Goal: Task Accomplishment & Management: Manage account settings

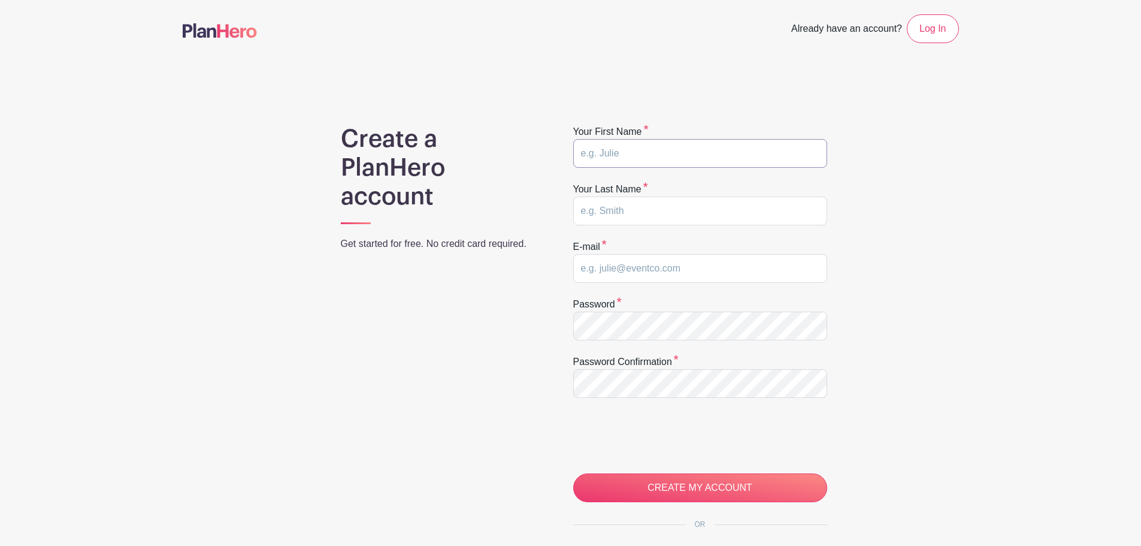
click at [657, 148] on input "text" at bounding box center [700, 153] width 254 height 29
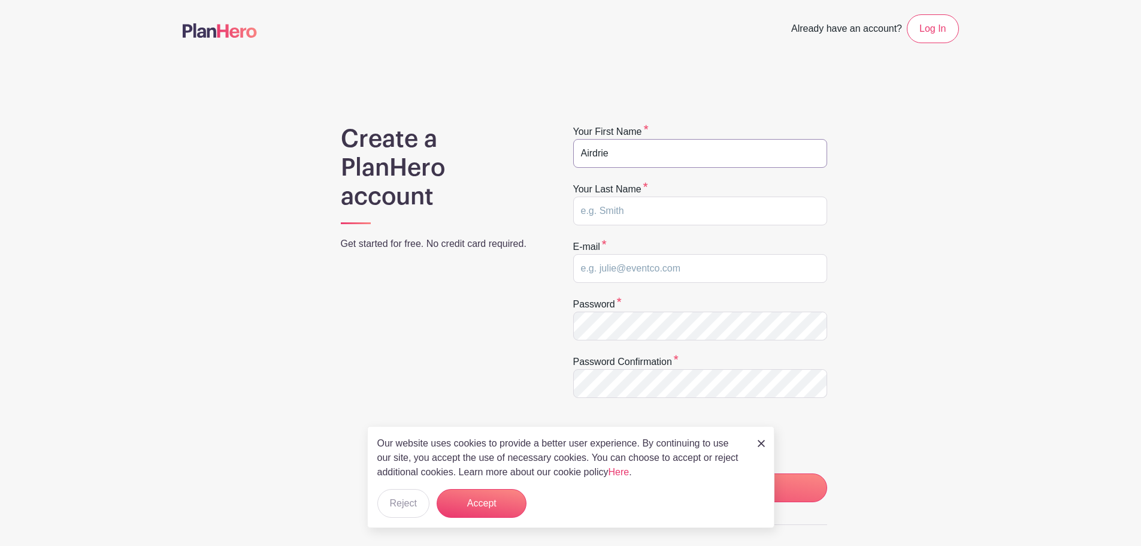
type input "Airdrie"
type input "Christian Academy"
click at [587, 268] on input "email" at bounding box center [700, 268] width 254 height 29
drag, startPoint x: 509, startPoint y: 493, endPoint x: 536, endPoint y: 476, distance: 31.6
click at [509, 493] on button "Accept" at bounding box center [482, 503] width 90 height 29
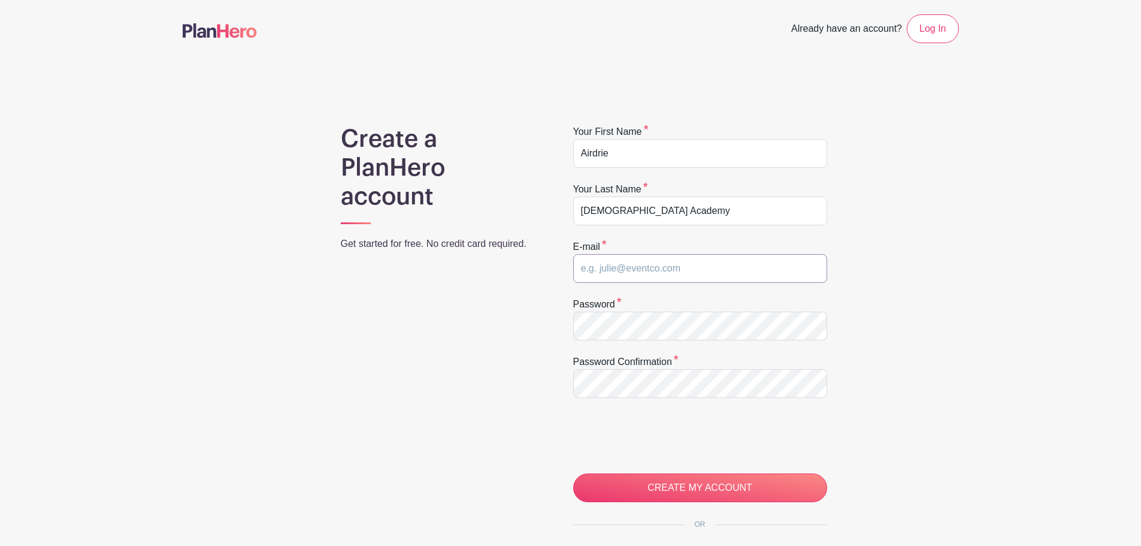
click at [655, 259] on input "email" at bounding box center [700, 268] width 254 height 29
type input "lisawalsh@airdriechristian.com"
click at [237, 28] on img at bounding box center [220, 30] width 74 height 14
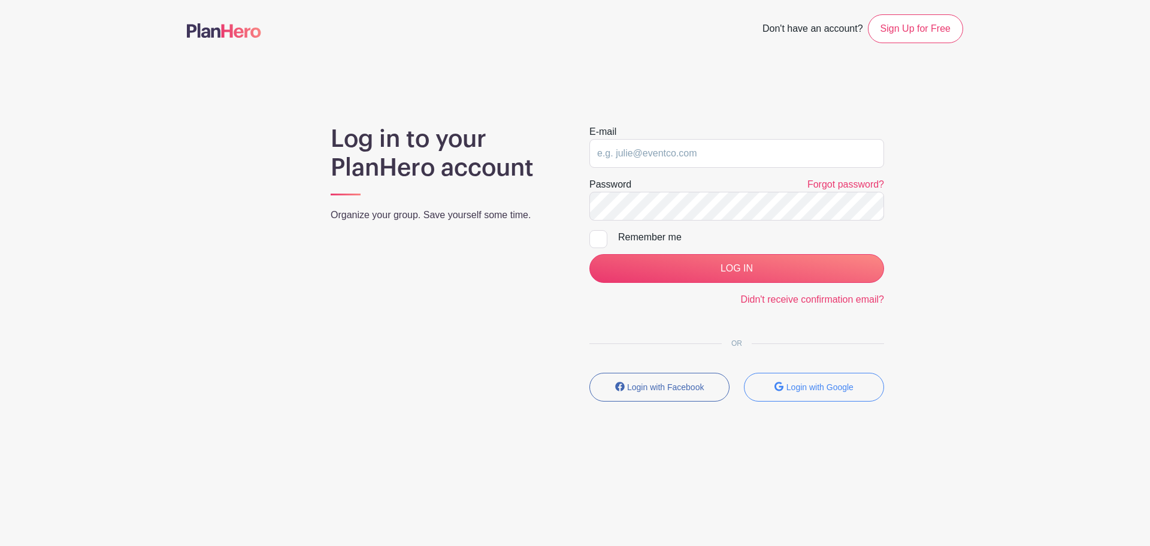
click at [210, 29] on img at bounding box center [224, 30] width 74 height 14
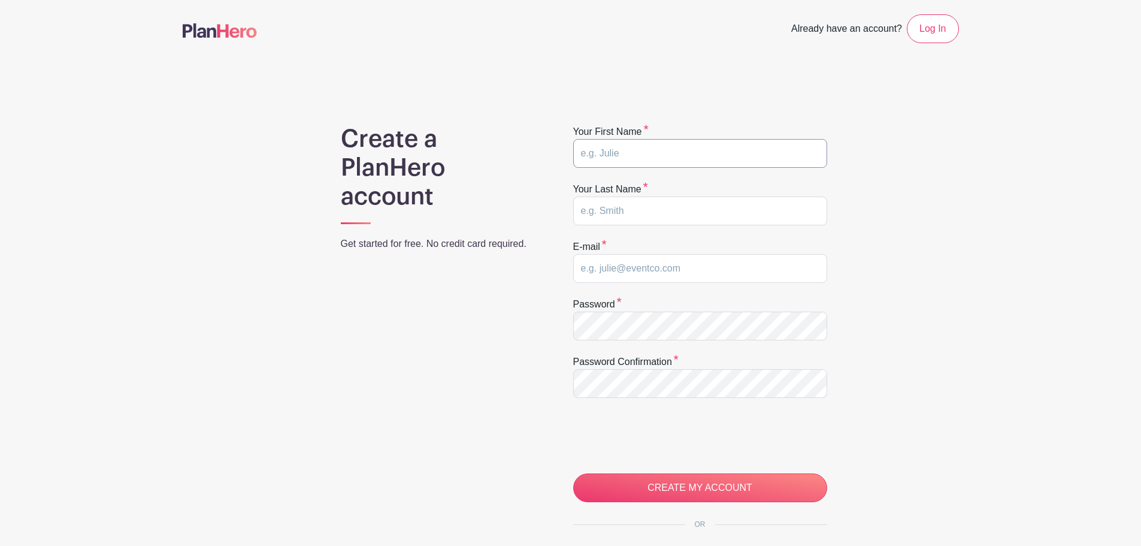
click at [651, 157] on input "text" at bounding box center [700, 153] width 254 height 29
type input "Airdrie"
type input "Christian Academy"
click at [641, 273] on input "email" at bounding box center [700, 268] width 254 height 29
type input "lisawalsh@airdriechristian.com"
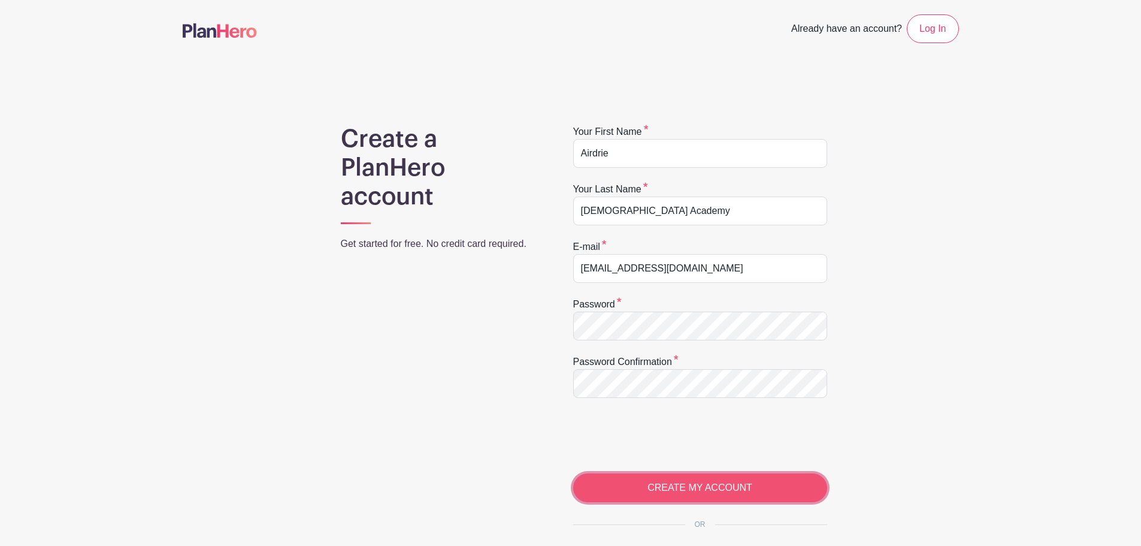
click at [685, 489] on input "CREATE MY ACCOUNT" at bounding box center [700, 487] width 254 height 29
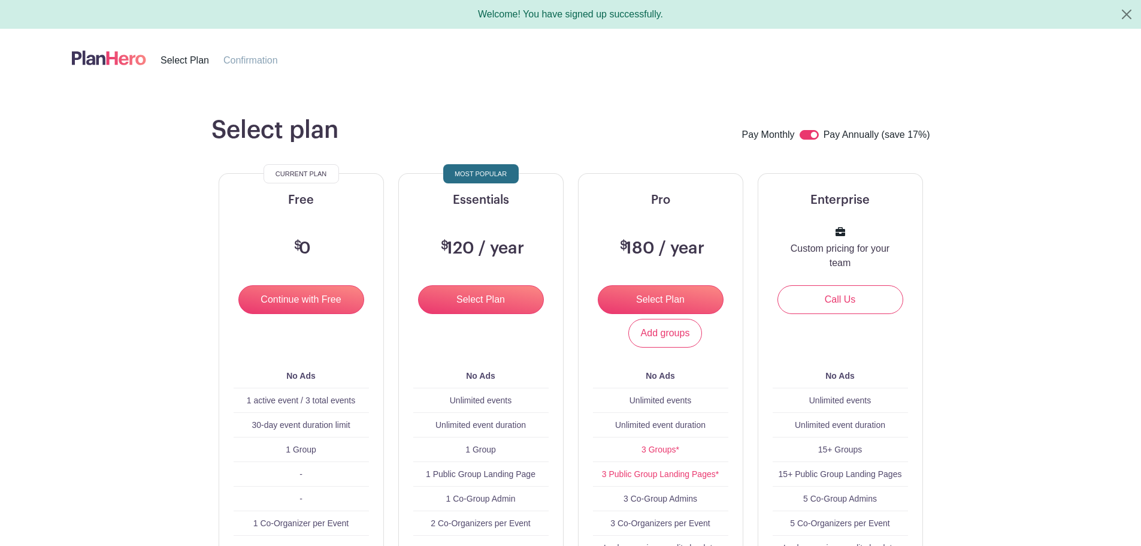
click at [680, 80] on header "Select Plan Confirmation" at bounding box center [571, 58] width 1084 height 58
click at [122, 61] on img at bounding box center [109, 58] width 74 height 20
click at [262, 61] on span "Confirmation" at bounding box center [250, 60] width 55 height 10
click at [1133, 15] on button "Close" at bounding box center [1126, 14] width 29 height 29
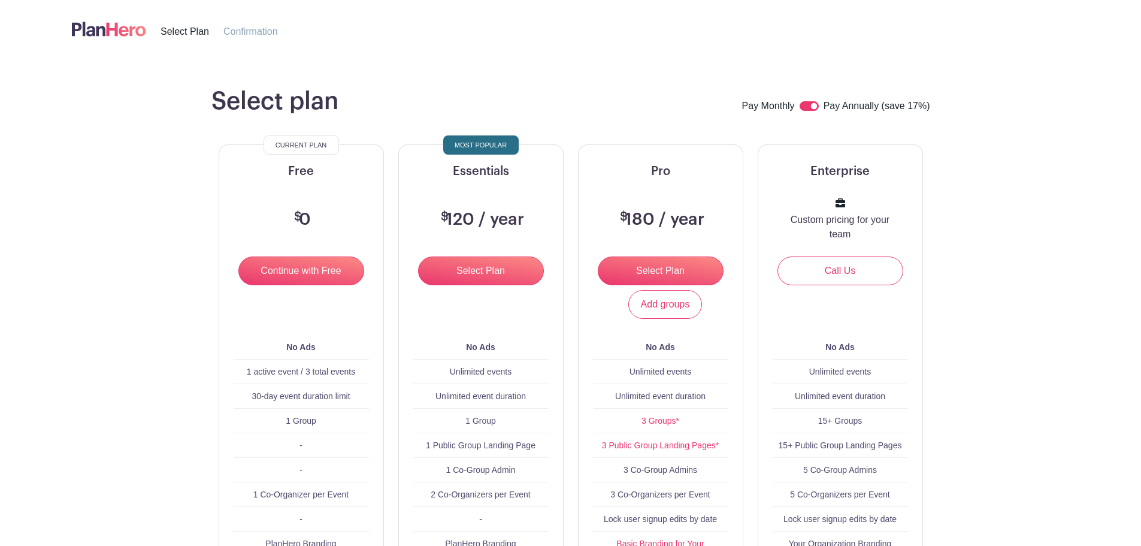
click at [351, 20] on header "Select Plan Confirmation" at bounding box center [571, 29] width 1084 height 58
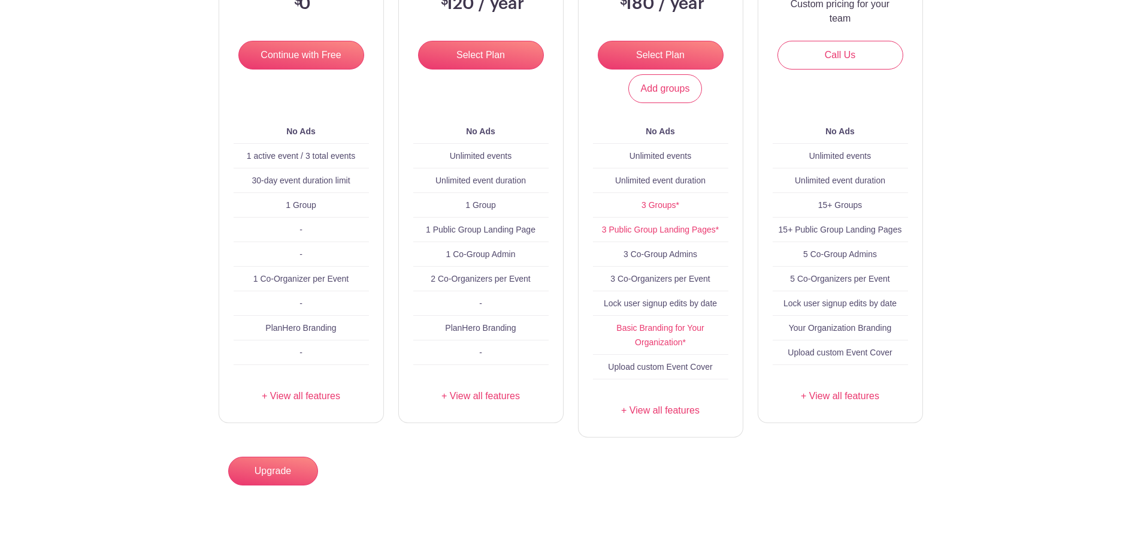
scroll to position [259, 0]
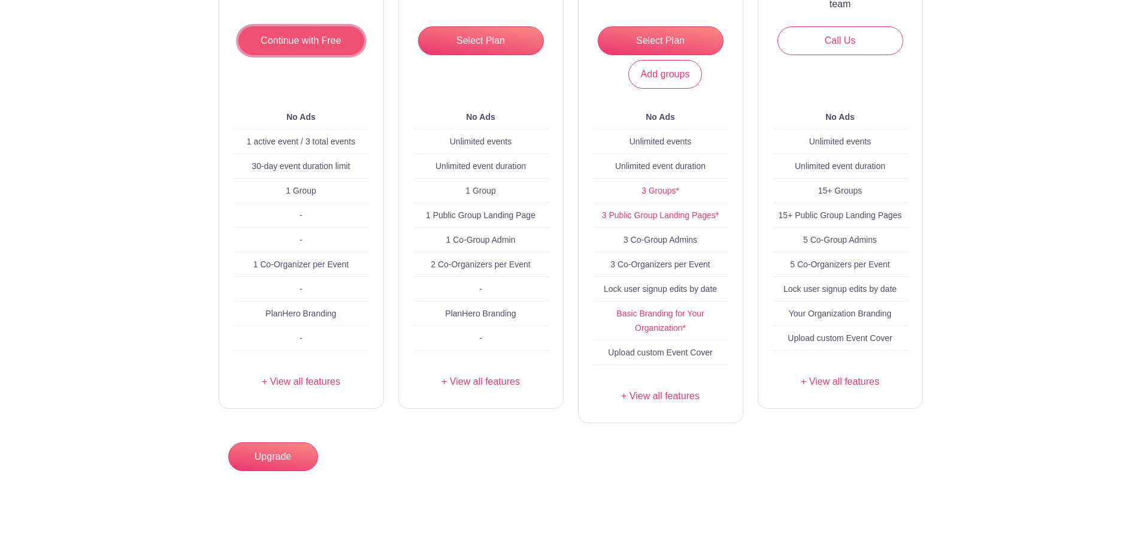
click at [281, 32] on input "Continue with Free" at bounding box center [301, 40] width 126 height 29
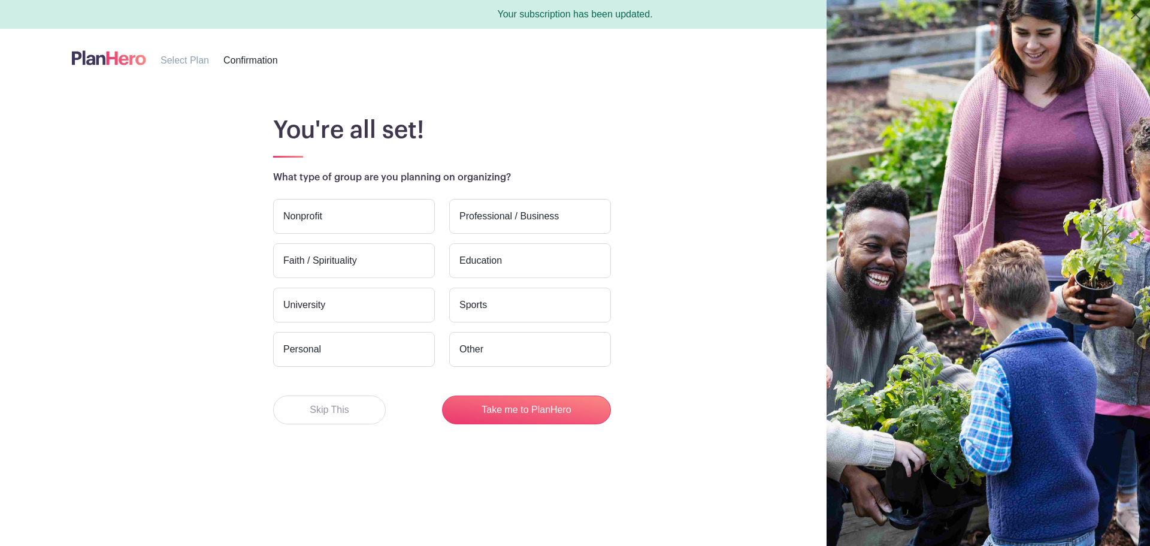
click at [317, 218] on label "Nonprofit" at bounding box center [354, 216] width 162 height 35
click at [0, 0] on input "Nonprofit" at bounding box center [0, 0] width 0 height 0
click at [506, 215] on label "Professional / Business" at bounding box center [530, 216] width 162 height 35
click at [0, 0] on input "Professional / Business" at bounding box center [0, 0] width 0 height 0
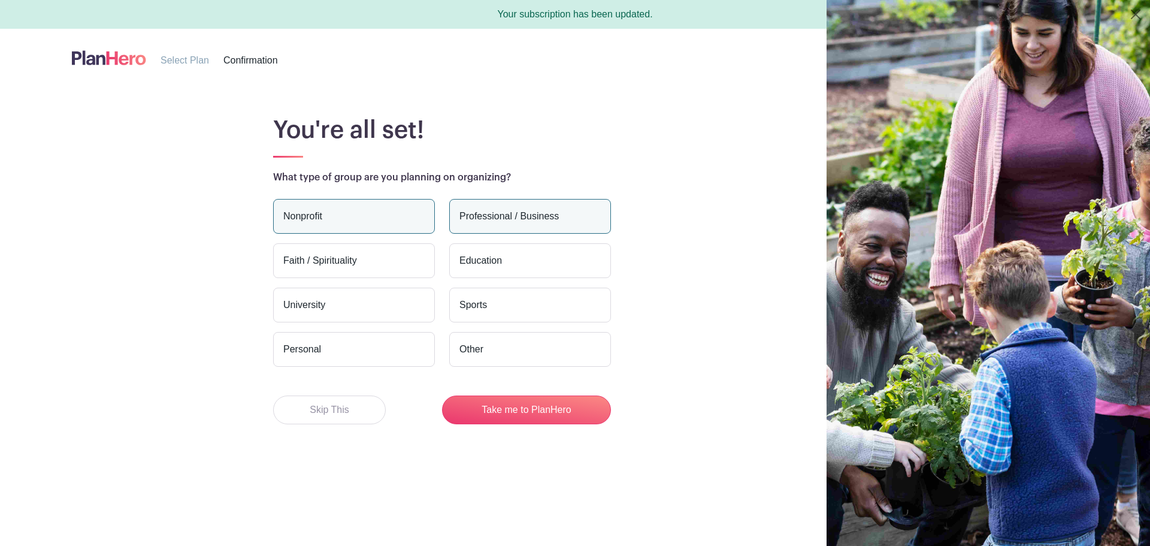
click at [486, 210] on label "Professional / Business" at bounding box center [530, 216] width 162 height 35
click at [0, 0] on input "Professional / Business" at bounding box center [0, 0] width 0 height 0
click at [486, 262] on label "Education" at bounding box center [530, 260] width 162 height 35
click at [0, 0] on input "Education" at bounding box center [0, 0] width 0 height 0
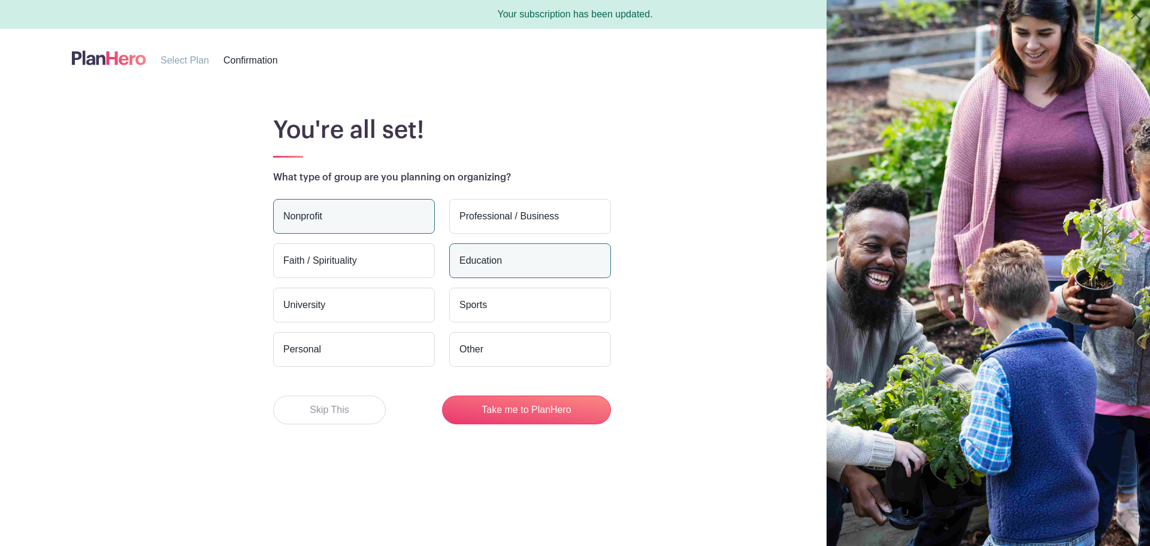
click at [354, 265] on label "Faith / Spirituality" at bounding box center [354, 260] width 162 height 35
click at [0, 0] on input "Faith / Spirituality" at bounding box center [0, 0] width 0 height 0
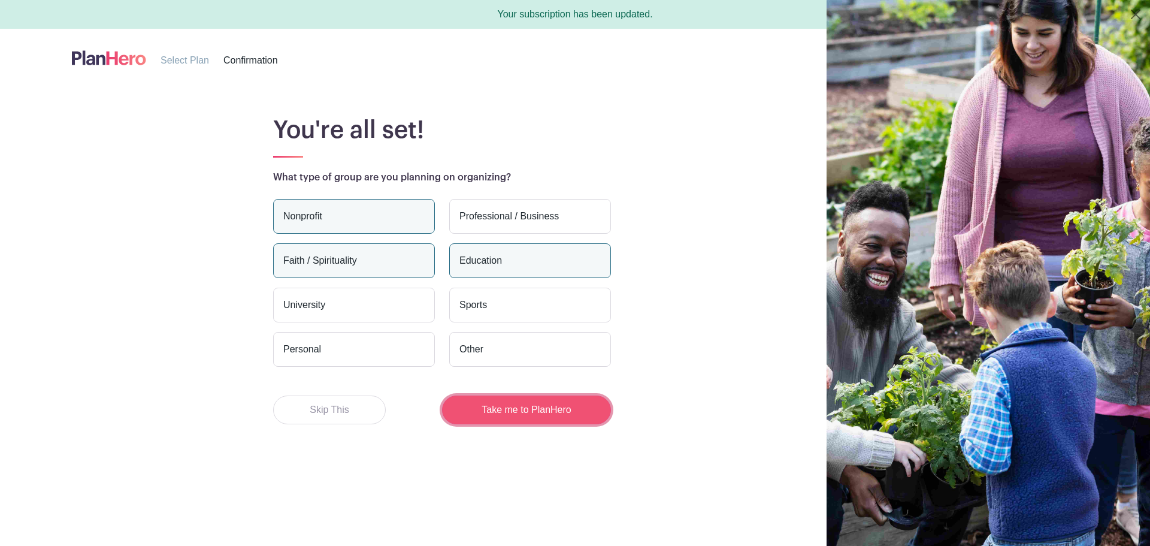
click at [527, 413] on button "Take me to PlanHero" at bounding box center [526, 409] width 169 height 29
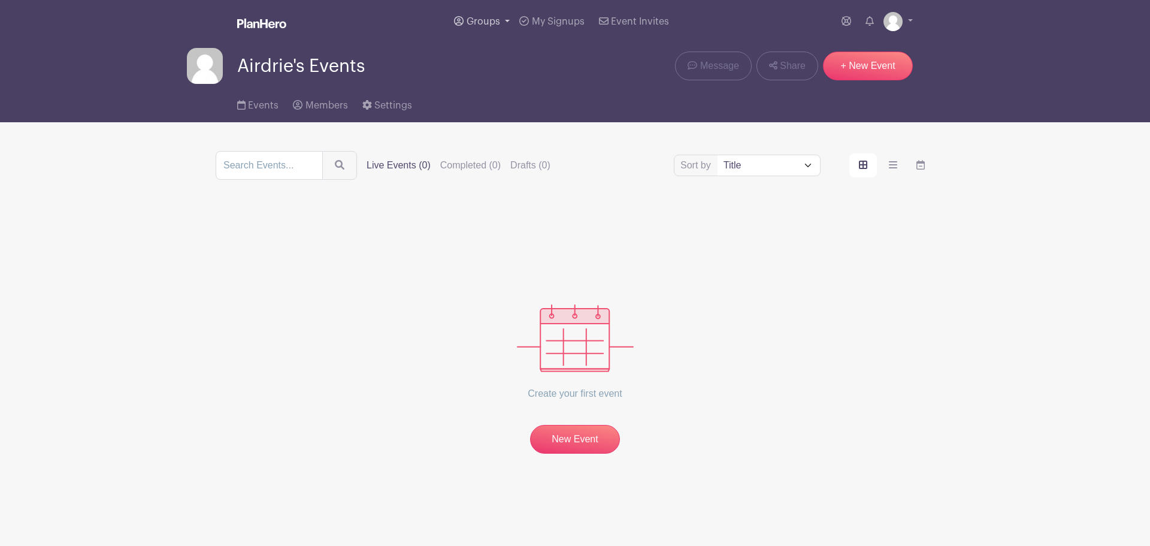
click at [494, 19] on span "Groups" at bounding box center [484, 22] width 34 height 10
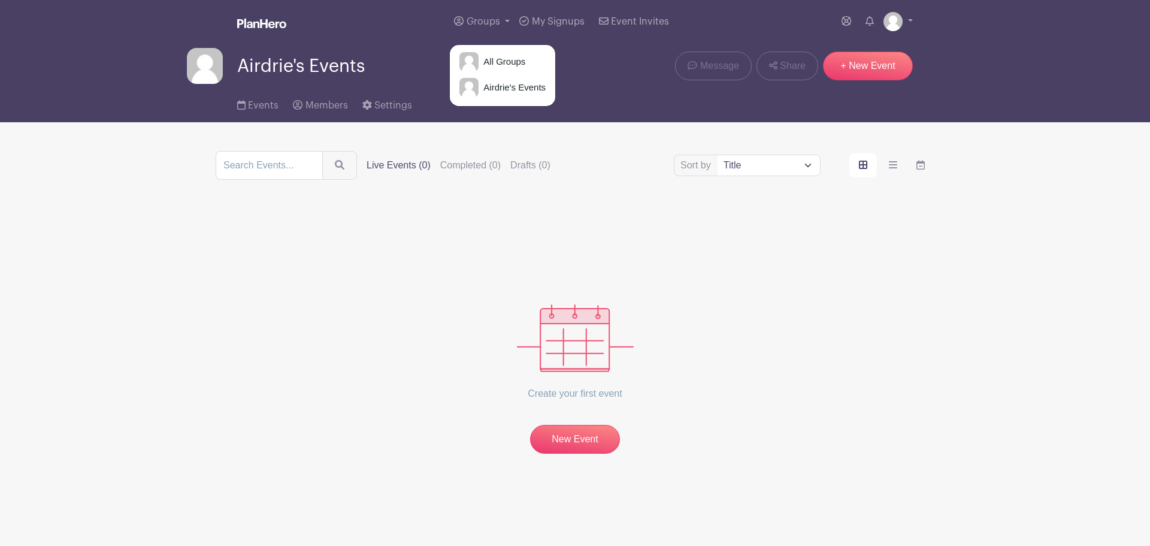
click at [791, 230] on div "Create your first event New Event" at bounding box center [575, 330] width 719 height 245
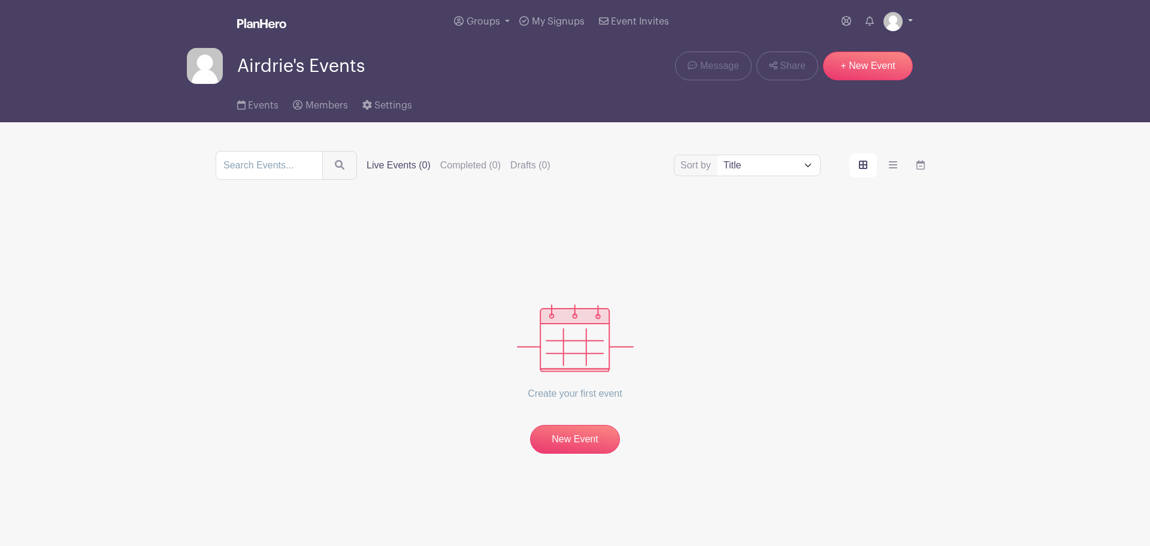
click at [900, 20] on img at bounding box center [893, 21] width 19 height 19
click at [877, 52] on link "My account" at bounding box center [865, 49] width 95 height 19
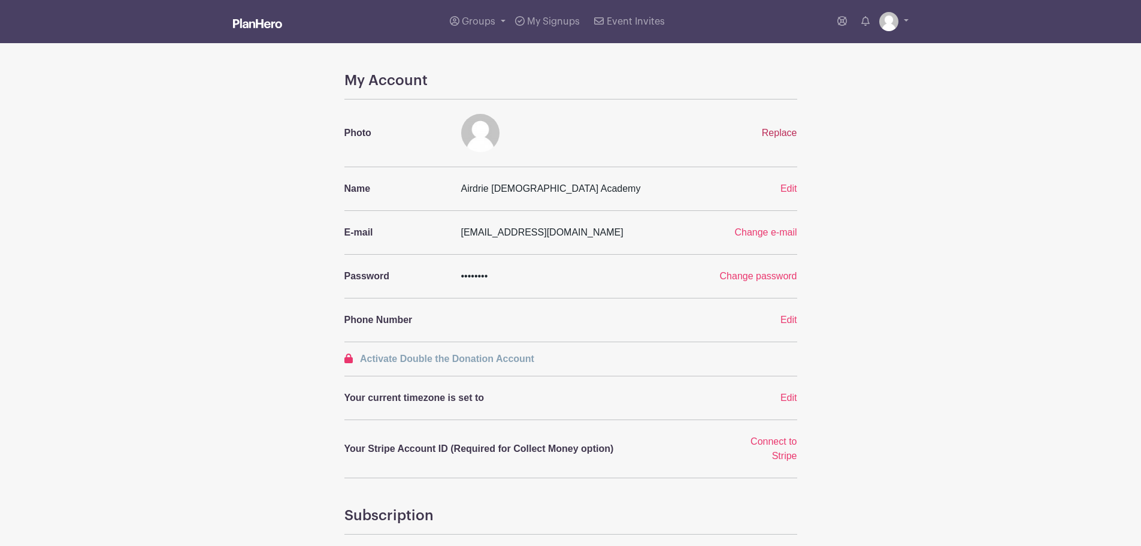
click at [762, 131] on span "Replace" at bounding box center [779, 133] width 35 height 10
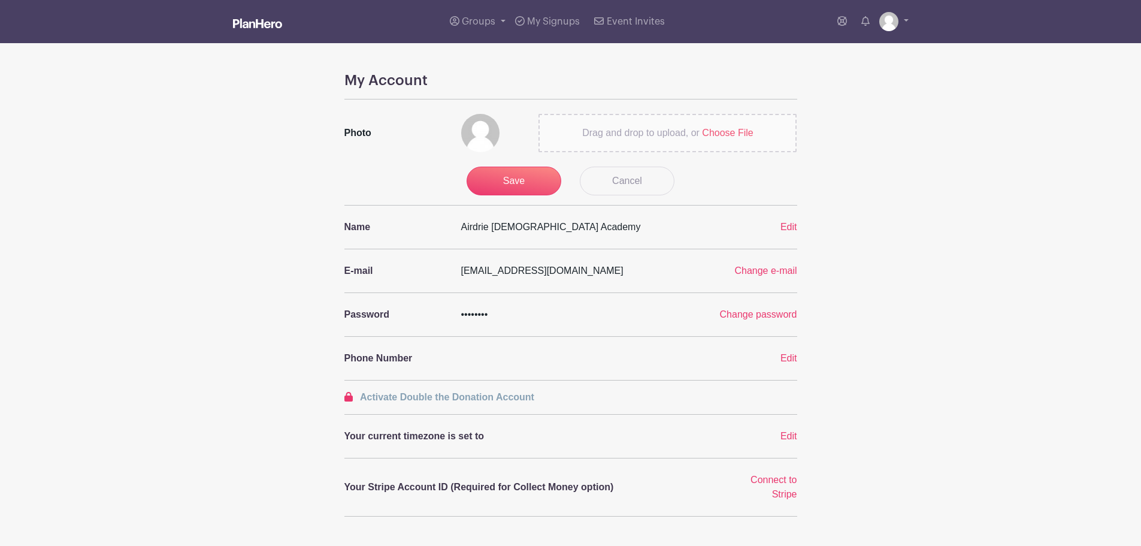
click at [740, 136] on span "Choose File" at bounding box center [727, 133] width 51 height 10
click at [0, 0] on input "Drag and drop to upload, or Choose File" at bounding box center [0, 0] width 0 height 0
click at [512, 182] on input "Save" at bounding box center [514, 181] width 95 height 29
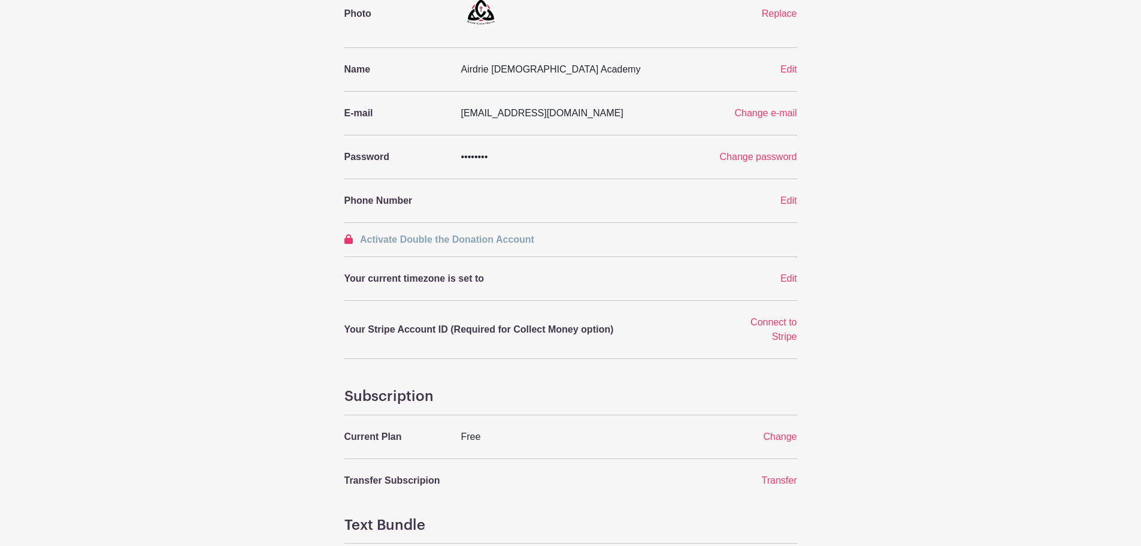
scroll to position [120, 0]
click at [741, 114] on span "Change e-mail" at bounding box center [765, 112] width 62 height 10
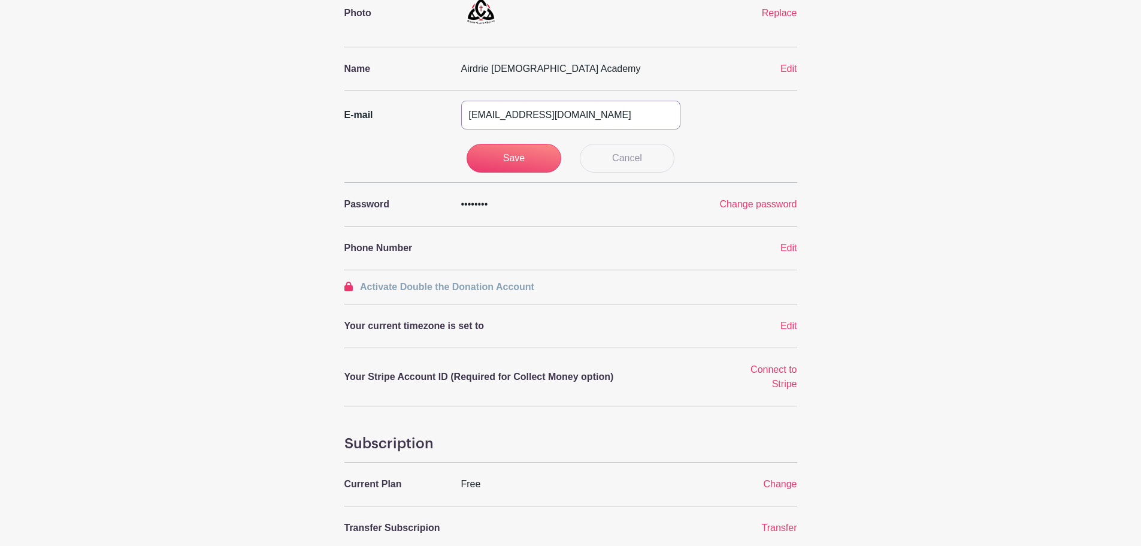
drag, startPoint x: 513, startPoint y: 117, endPoint x: 309, endPoint y: 113, distance: 203.7
click at [314, 113] on div "My Account Photo Replace Name [GEOGRAPHIC_DATA] Edit E-mail [EMAIL_ADDRESS][DOM…" at bounding box center [571, 336] width 791 height 769
type input "[EMAIL_ADDRESS][DOMAIN_NAME]"
click at [522, 168] on input "Save" at bounding box center [514, 158] width 95 height 29
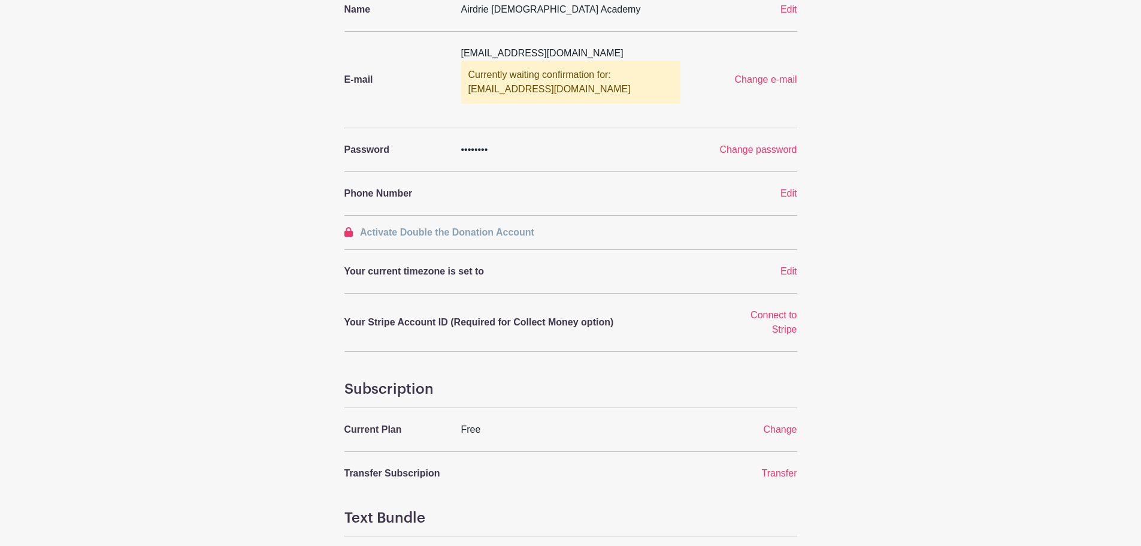
scroll to position [180, 0]
click at [791, 195] on span "Edit" at bounding box center [789, 192] width 17 height 10
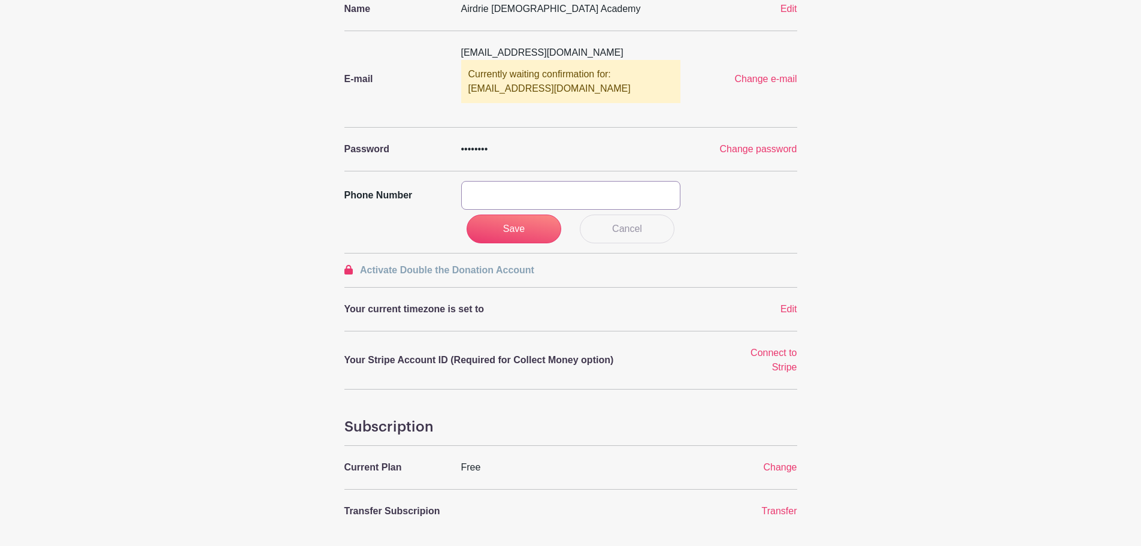
click at [557, 195] on input "text" at bounding box center [570, 195] width 219 height 29
type input "[PHONE_NUMBER]"
click at [528, 232] on input "Save" at bounding box center [514, 228] width 95 height 29
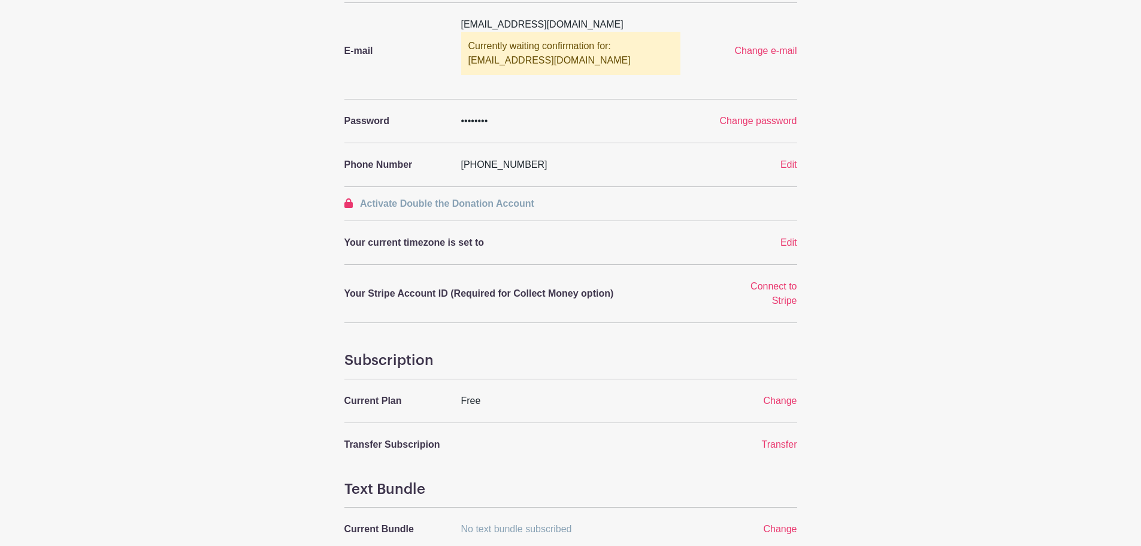
scroll to position [240, 0]
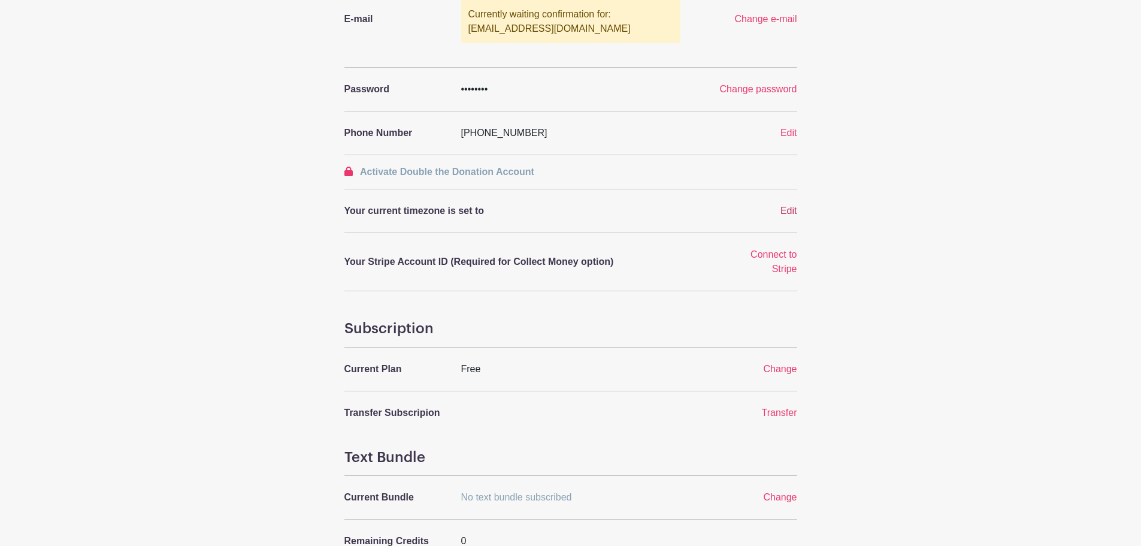
click at [792, 211] on span "Edit" at bounding box center [789, 210] width 17 height 10
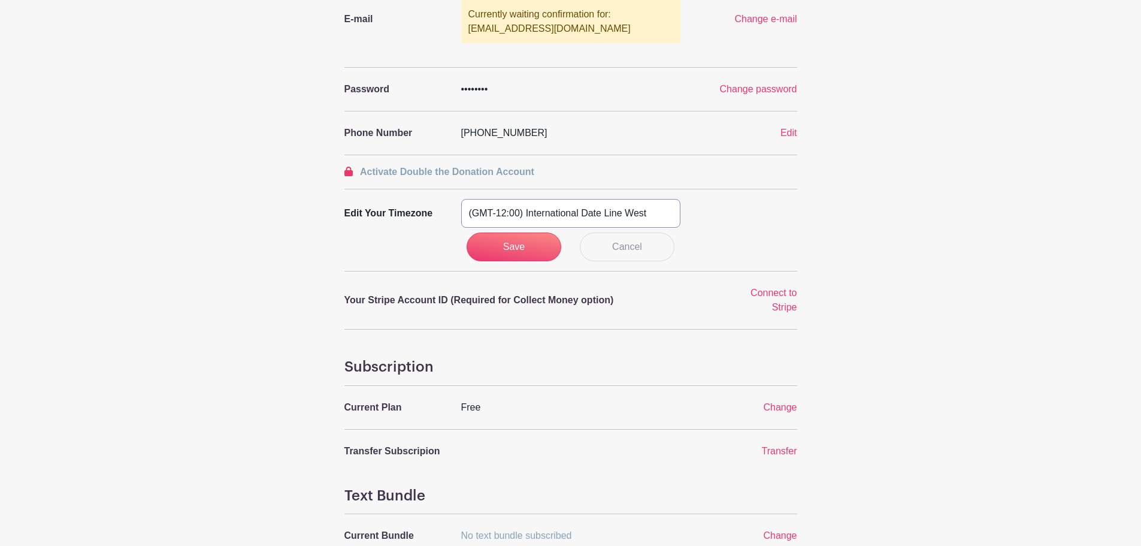
click at [593, 208] on select "(GMT-12:00) International Date Line West (GMT-11:00) [US_STATE] (GMT-11:00) [GE…" at bounding box center [570, 213] width 219 height 29
select select "Mountain Time ([GEOGRAPHIC_DATA] & [GEOGRAPHIC_DATA])"
click at [461, 199] on select "(GMT-12:00) International Date Line West (GMT-11:00) [US_STATE] (GMT-11:00) [GE…" at bounding box center [570, 213] width 219 height 29
click at [488, 253] on input "Save" at bounding box center [514, 246] width 95 height 29
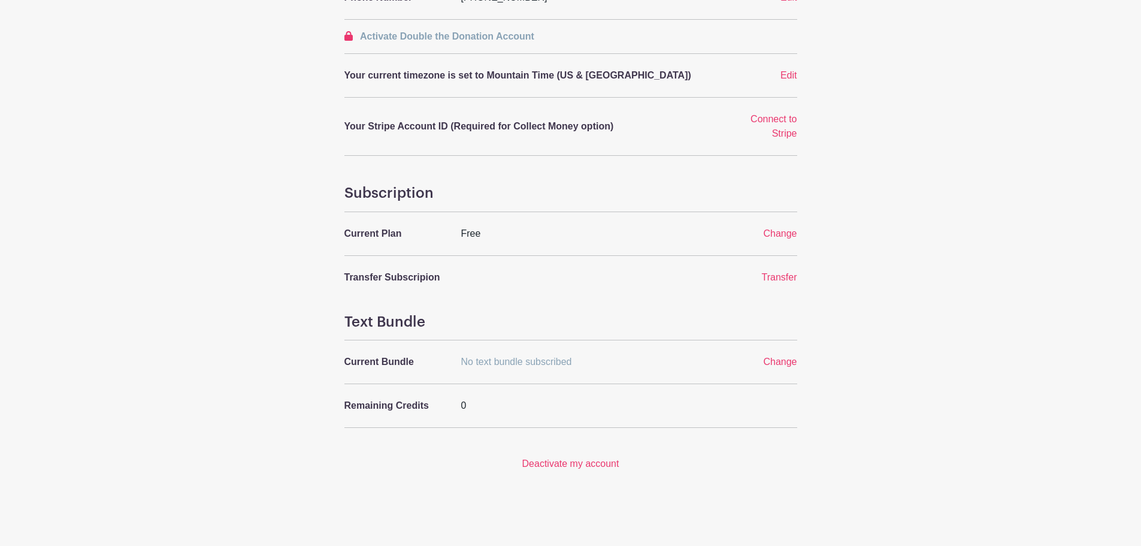
scroll to position [390, 0]
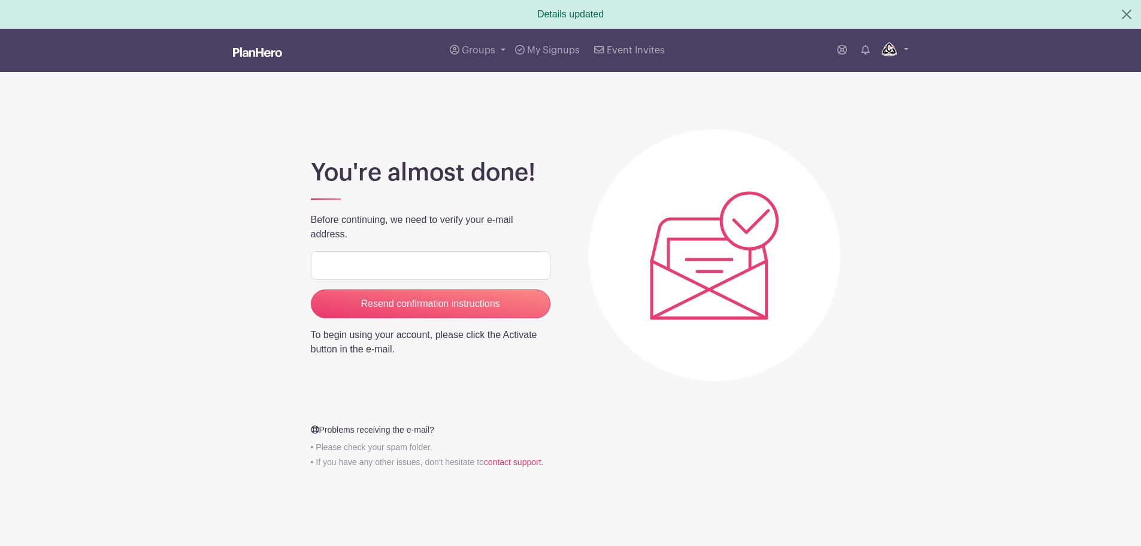
click at [368, 263] on input "email" at bounding box center [431, 265] width 240 height 29
type input "advancement@airdriechristian.com"
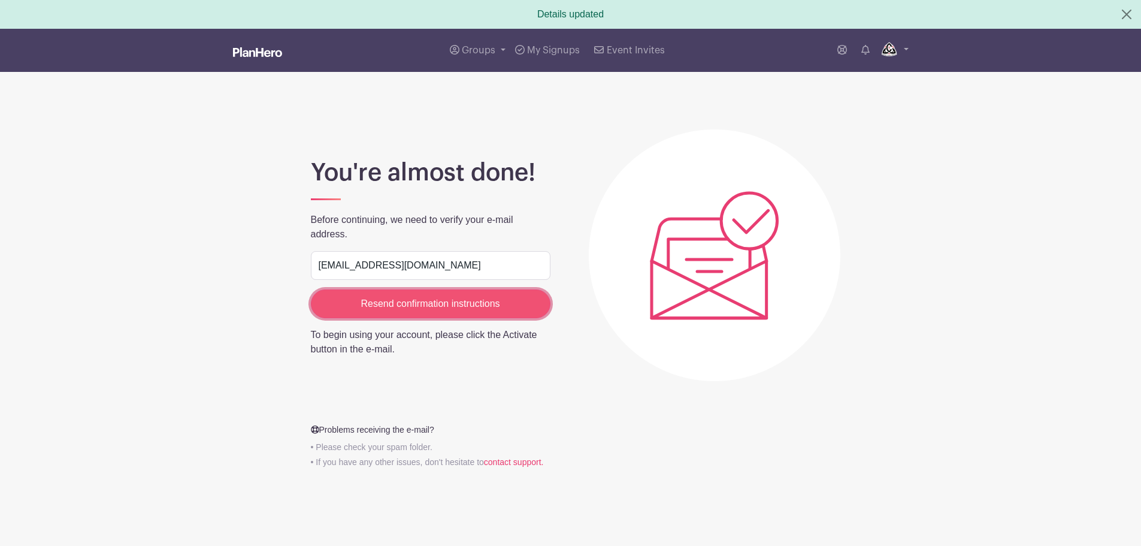
click at [432, 305] on input "Resend confirmation instructions" at bounding box center [431, 303] width 240 height 29
